Goal: Task Accomplishment & Management: Manage account settings

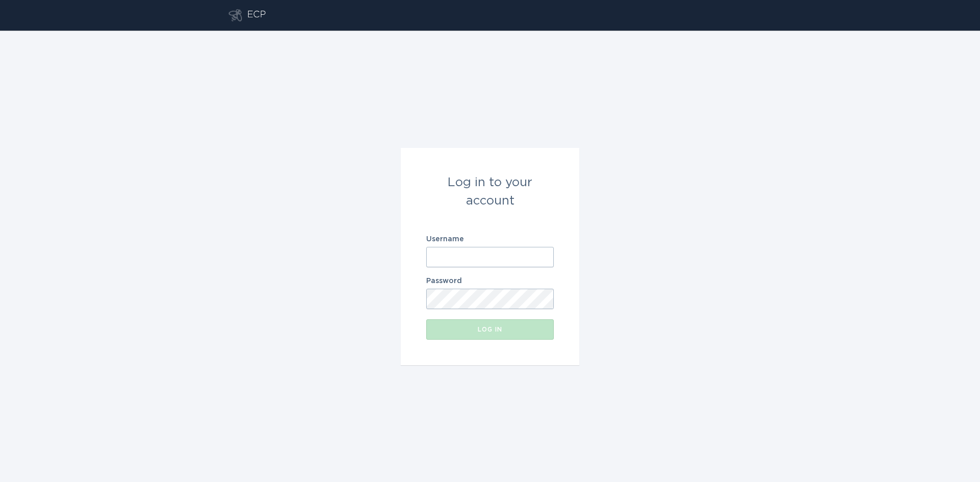
click at [480, 257] on input "Username" at bounding box center [490, 257] width 128 height 20
click at [0, 482] on com-1password-button at bounding box center [0, 482] width 0 height 0
type input "[EMAIL_ADDRESS][DOMAIN_NAME]"
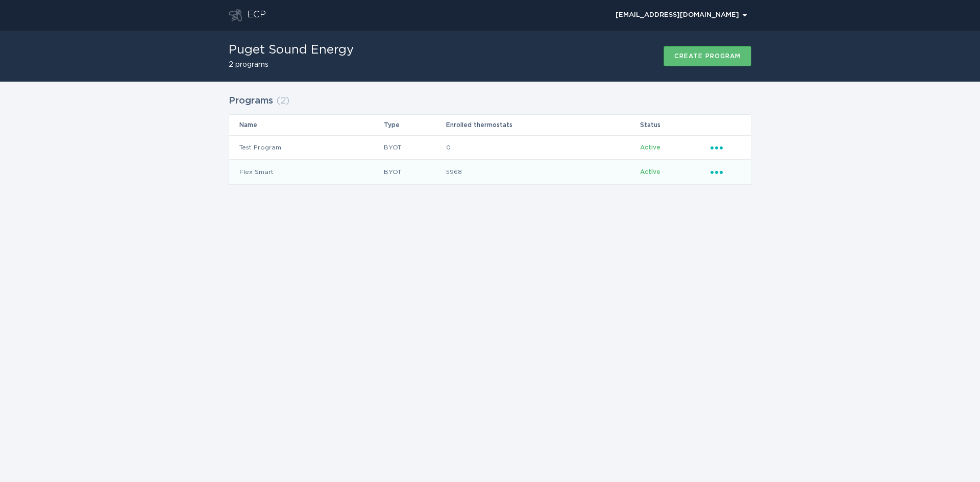
click at [709, 169] on td "Active" at bounding box center [674, 172] width 70 height 24
click at [719, 172] on icon "Ellipsis" at bounding box center [717, 170] width 14 height 9
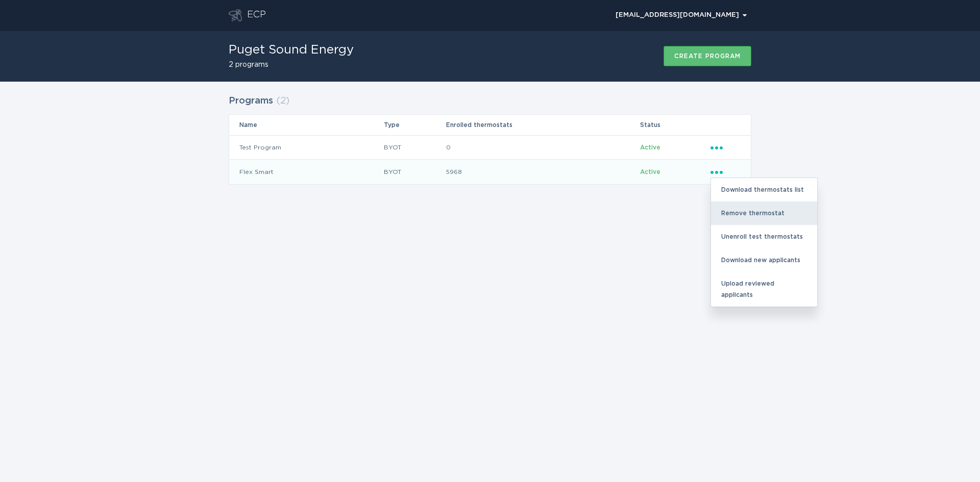
click at [749, 214] on div "Remove thermostat" at bounding box center [764, 213] width 106 height 23
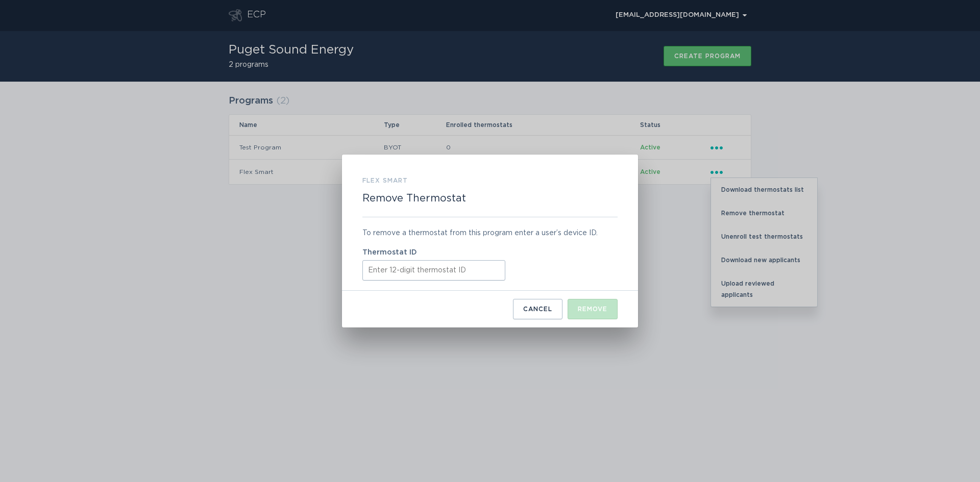
click at [401, 278] on input "Thermostat ID" at bounding box center [433, 270] width 143 height 20
paste input "521784920233"
type input "521784920233"
click at [593, 314] on button "Remove" at bounding box center [593, 309] width 50 height 20
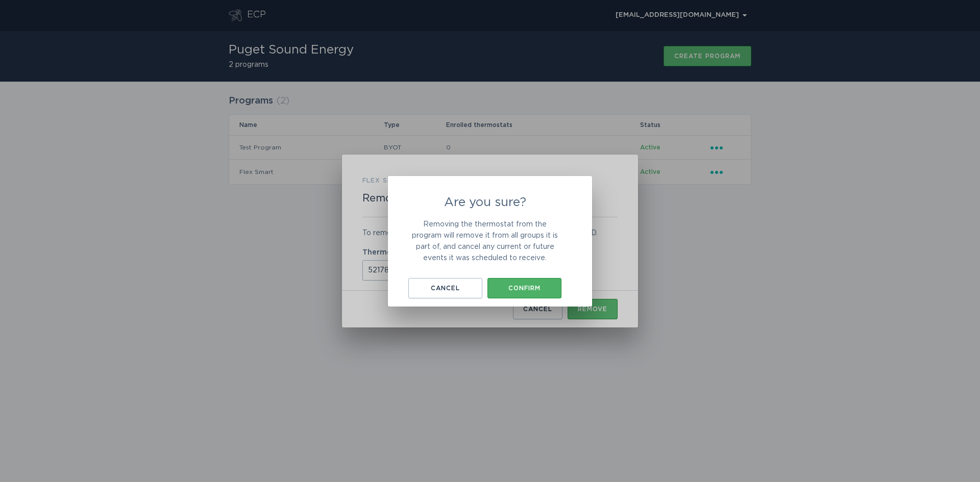
click at [535, 298] on button "Confirm" at bounding box center [524, 288] width 74 height 20
